Goal: Find specific page/section: Find specific page/section

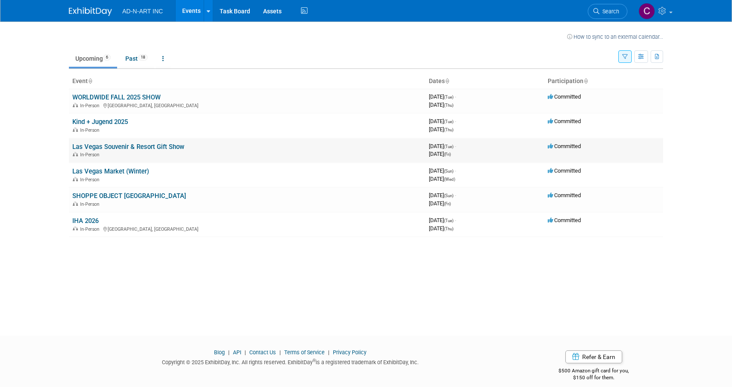
click at [126, 148] on link "Las Vegas Souvenir & Resort Gift Show" at bounding box center [128, 147] width 112 height 8
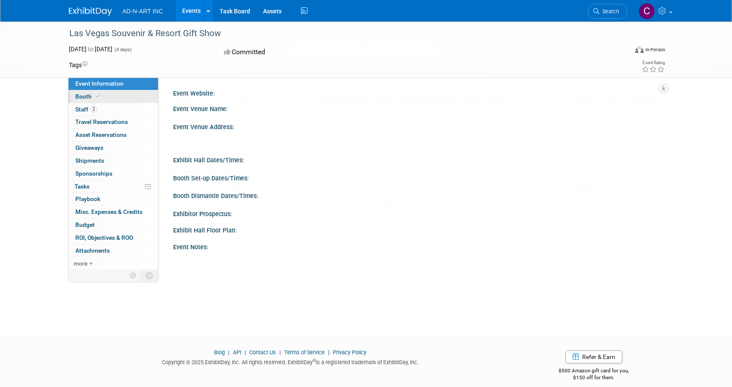
click at [106, 100] on link "Booth" at bounding box center [113, 96] width 90 height 12
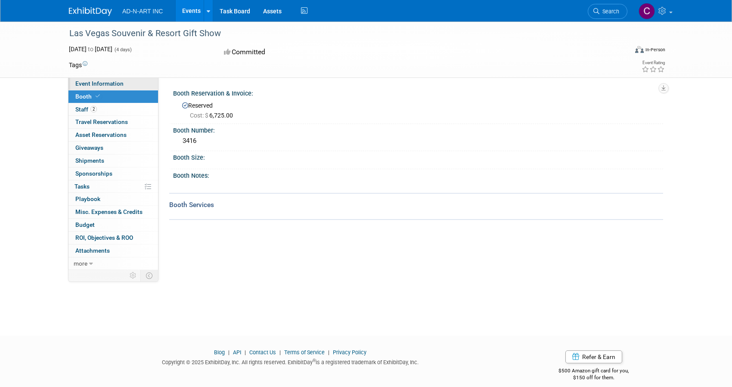
click at [111, 84] on span "Event Information" at bounding box center [99, 83] width 48 height 7
